Goal: Navigation & Orientation: Find specific page/section

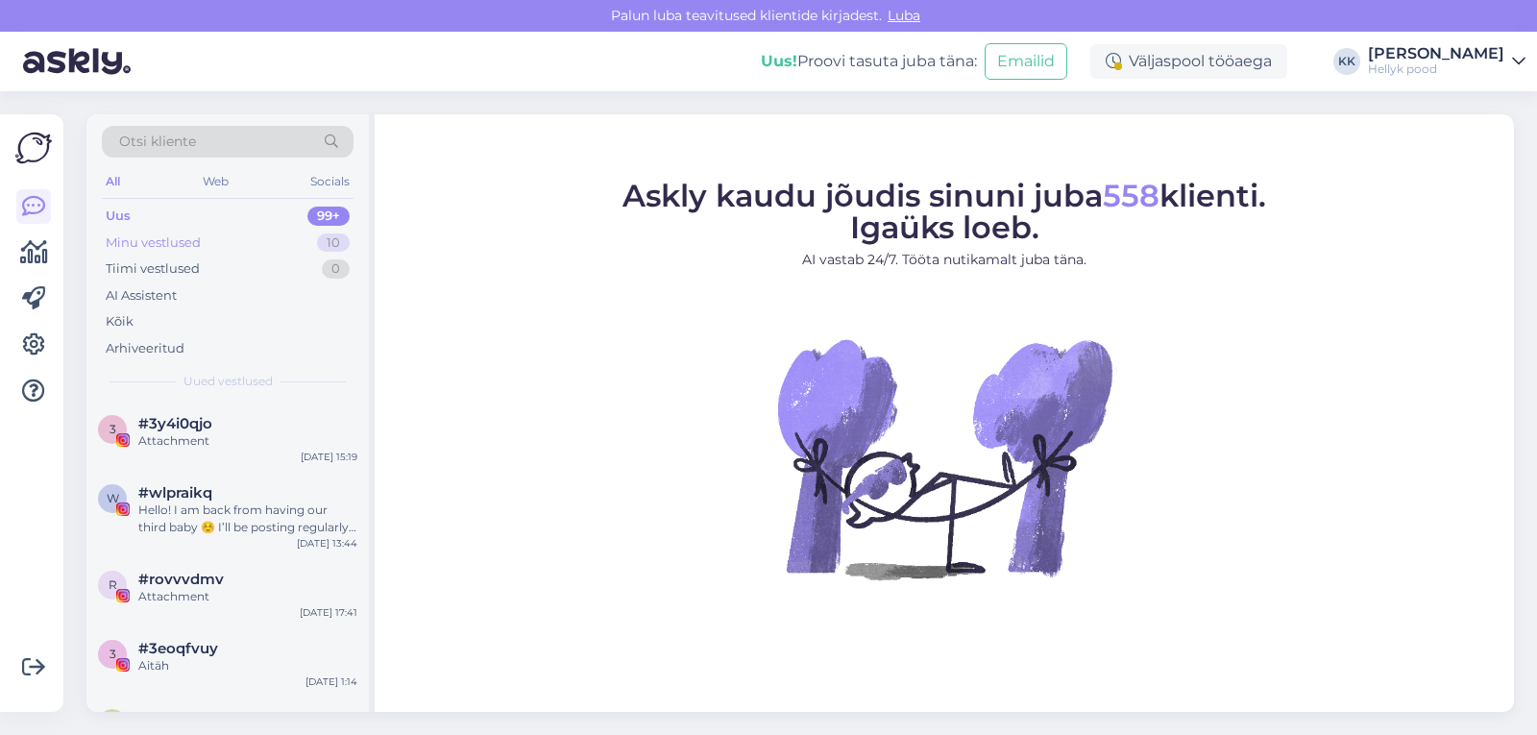
click at [144, 242] on div "Minu vestlused" at bounding box center [153, 242] width 95 height 19
